Goal: Find contact information: Find contact information

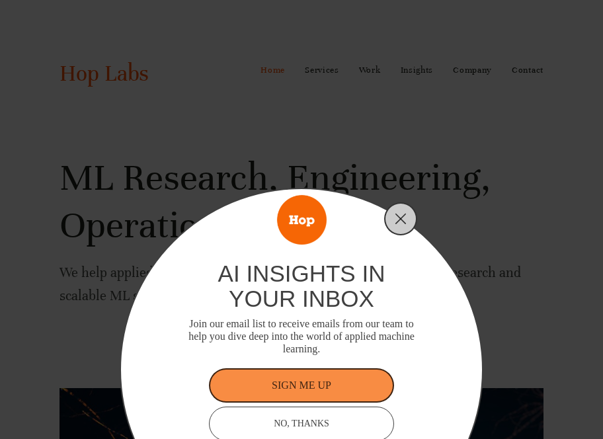
click at [410, 218] on div at bounding box center [400, 218] width 33 height 33
click at [402, 219] on icon "Close" at bounding box center [401, 219] width 12 height 12
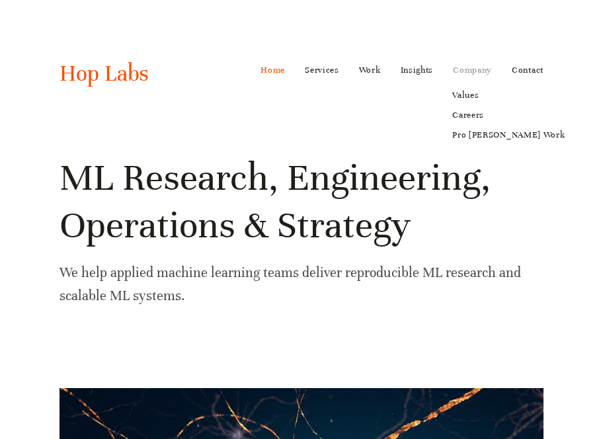
click at [480, 66] on link "Company" at bounding box center [472, 70] width 39 height 21
click at [461, 73] on link "Company" at bounding box center [472, 70] width 39 height 21
click at [463, 95] on link "Values" at bounding box center [508, 95] width 131 height 20
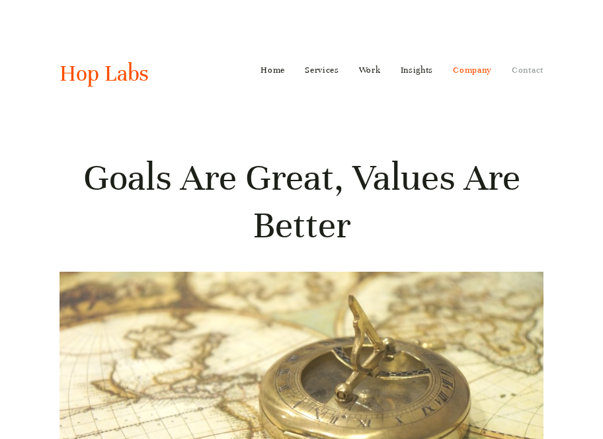
click at [532, 71] on link "Contact" at bounding box center [528, 70] width 32 height 21
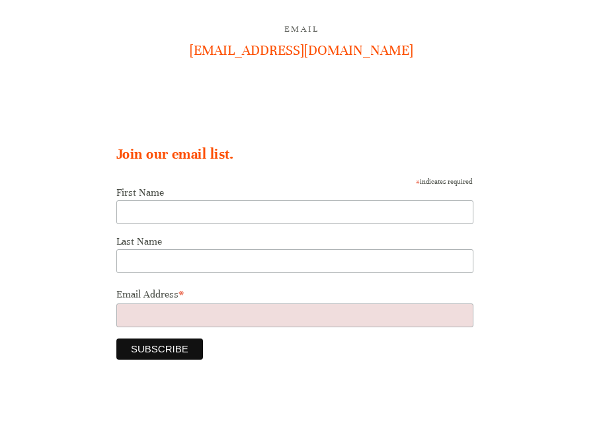
scroll to position [7, 0]
